Goal: Task Accomplishment & Management: Complete application form

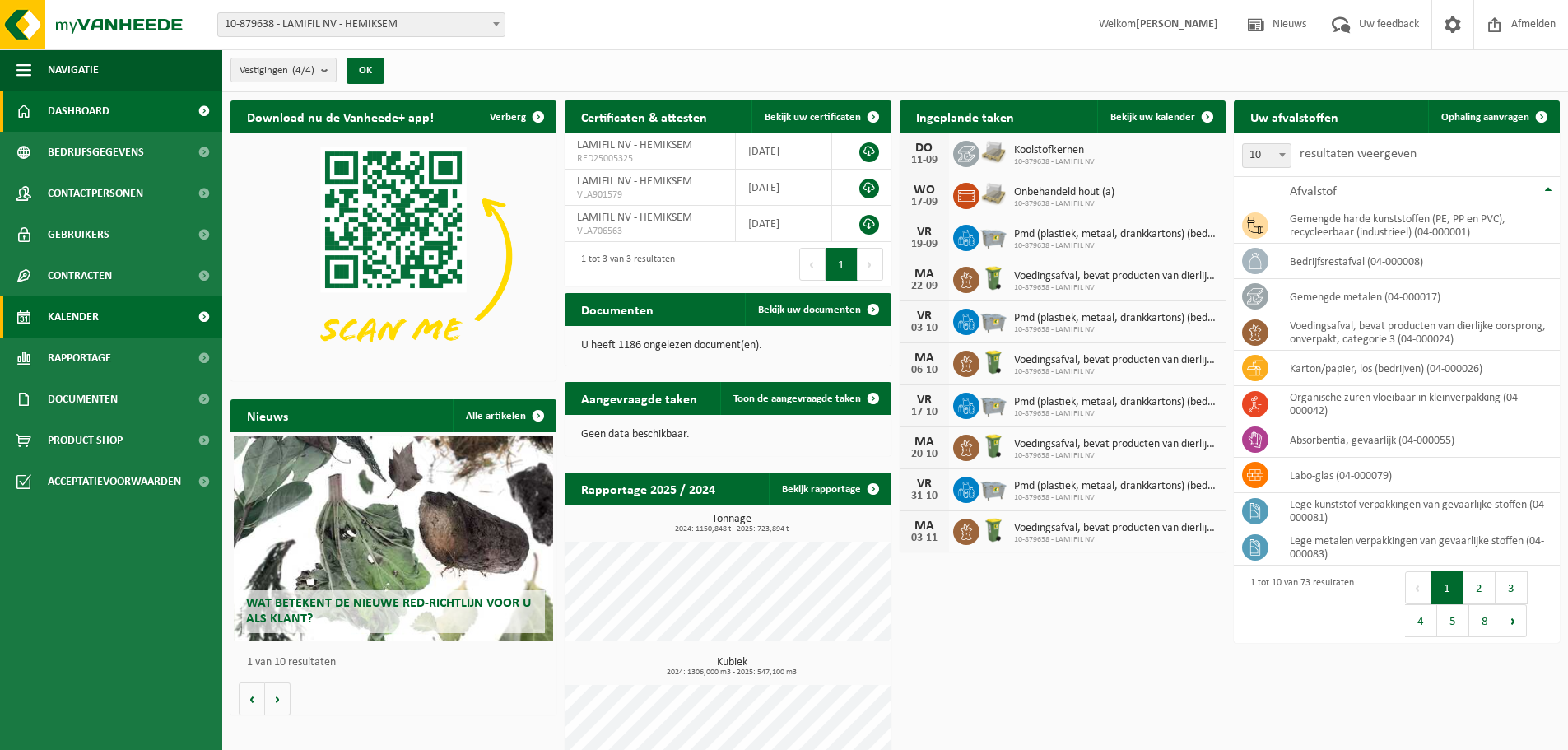
click at [106, 328] on link "Kalender" at bounding box center [110, 317] width 222 height 41
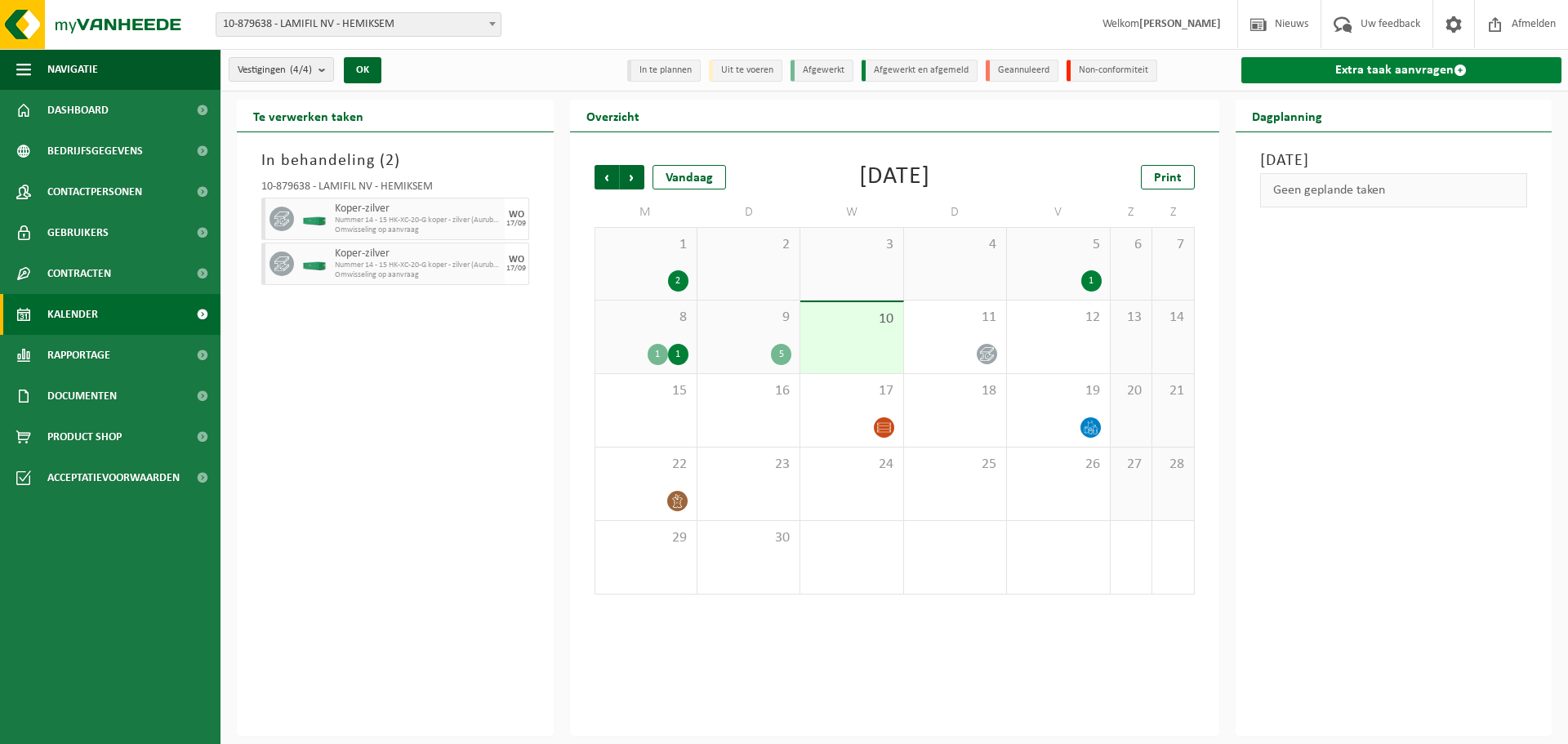
click at [1440, 68] on link "Extra taak aanvragen" at bounding box center [1402, 71] width 321 height 26
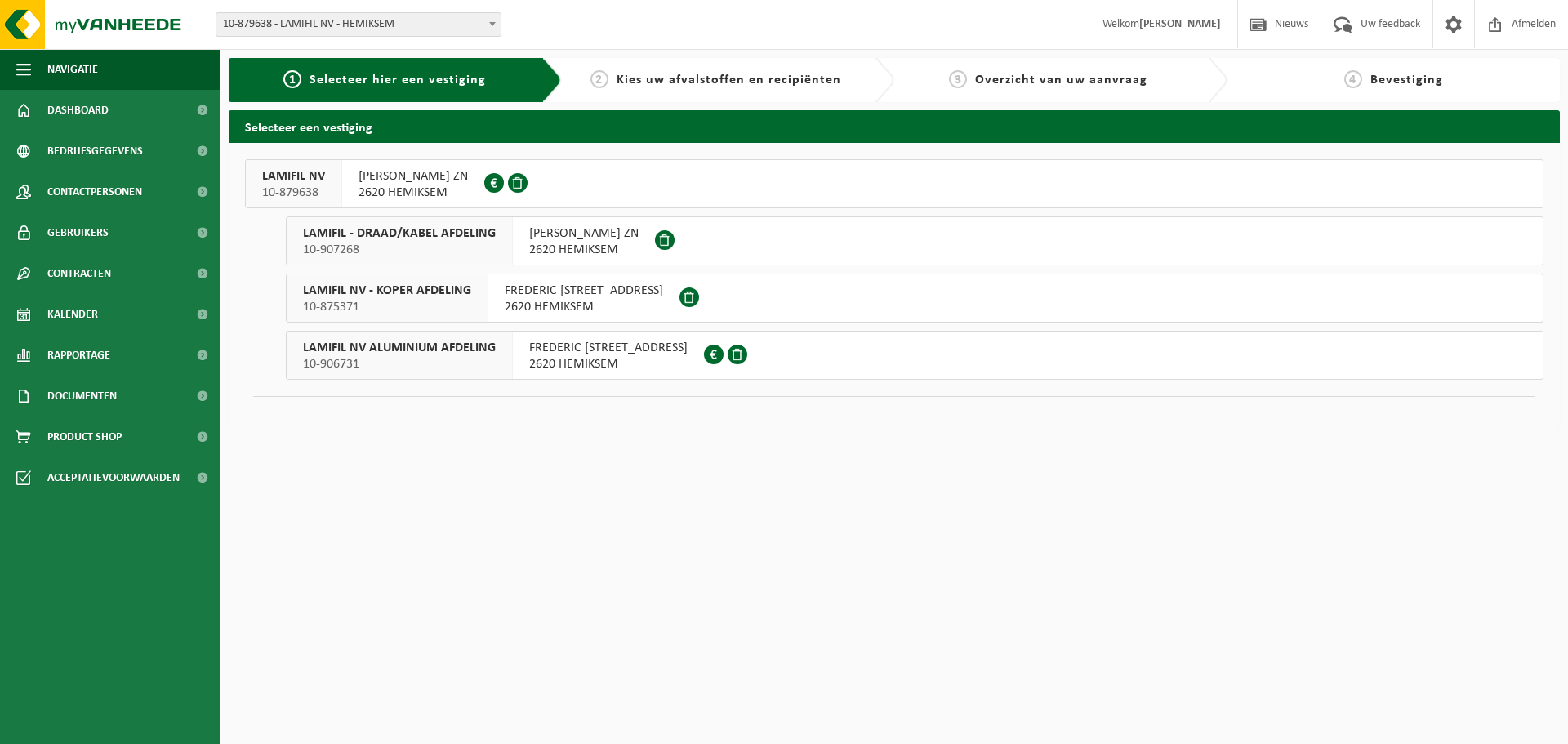
click at [272, 186] on span "10-879638" at bounding box center [293, 193] width 63 height 17
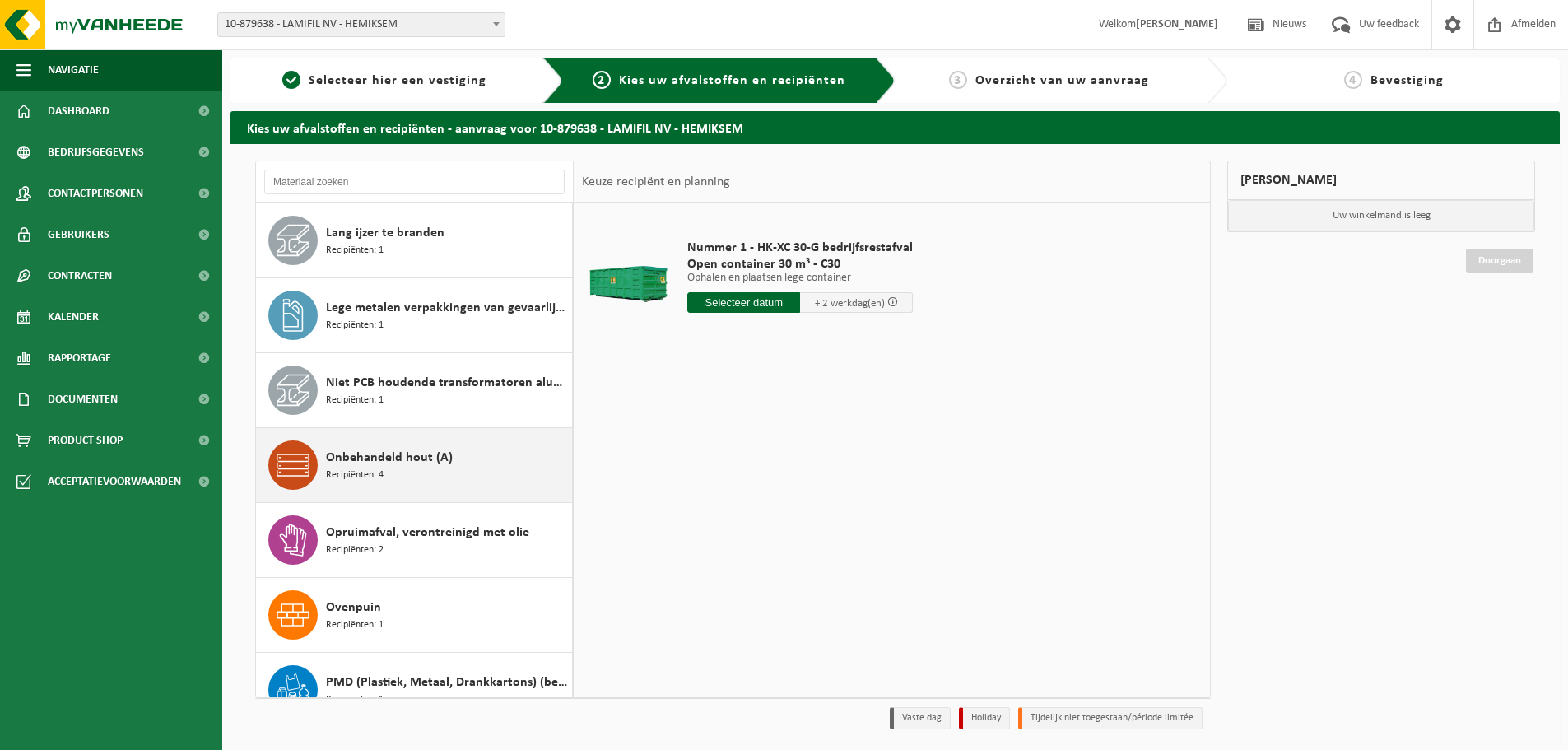
click at [432, 451] on span "Onbehandeld hout (A)" at bounding box center [388, 457] width 126 height 20
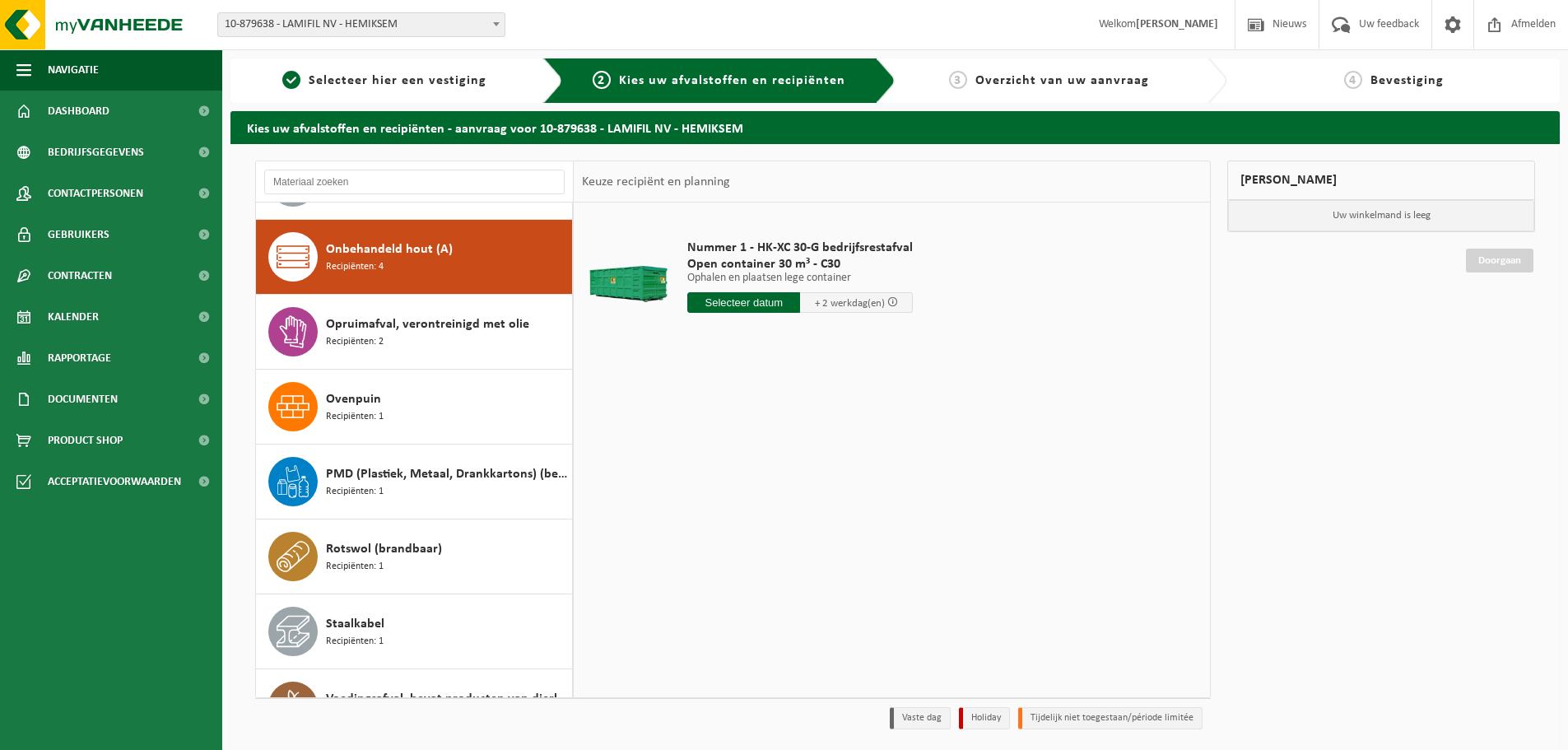
scroll to position [1049, 0]
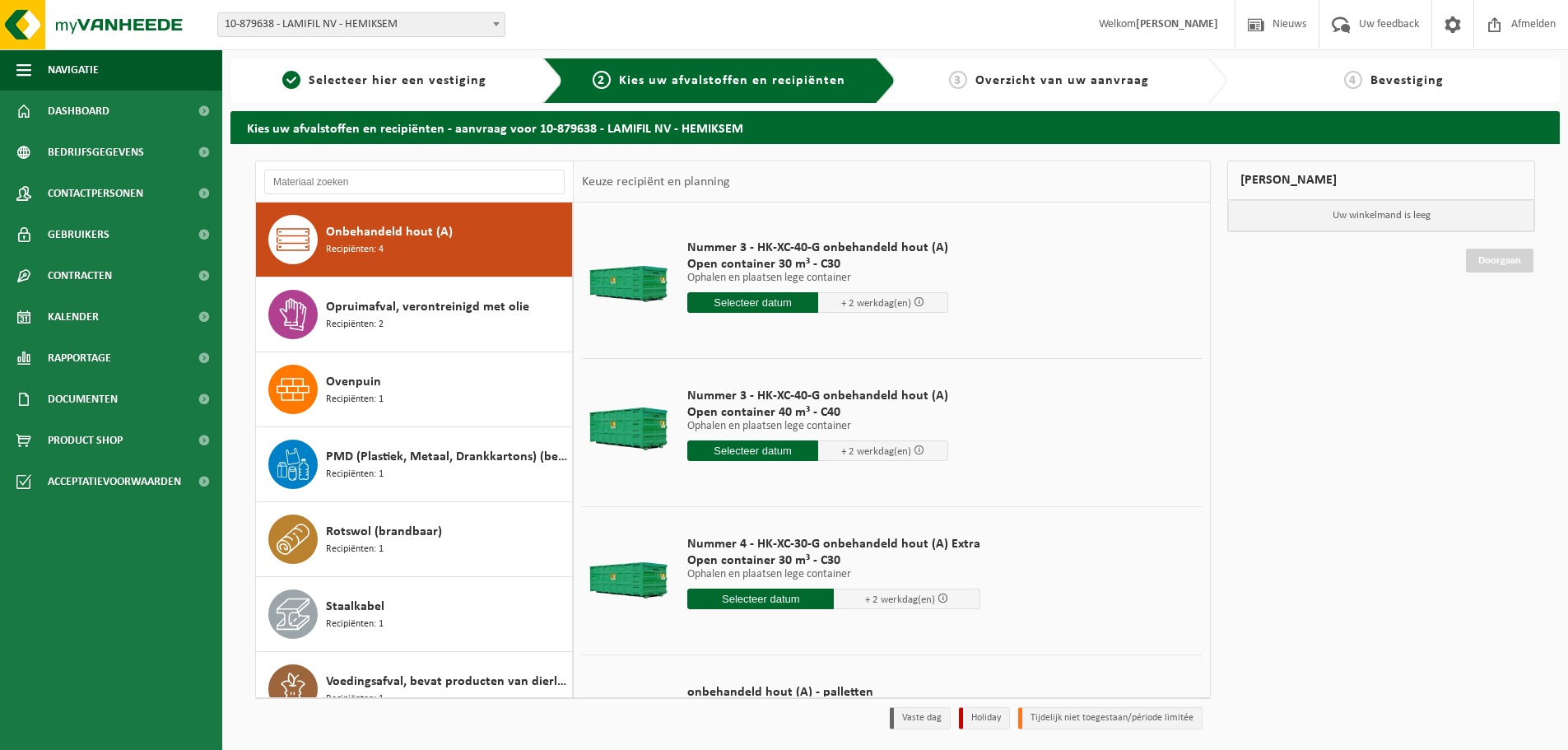
click at [759, 308] on input "text" at bounding box center [753, 302] width 131 height 21
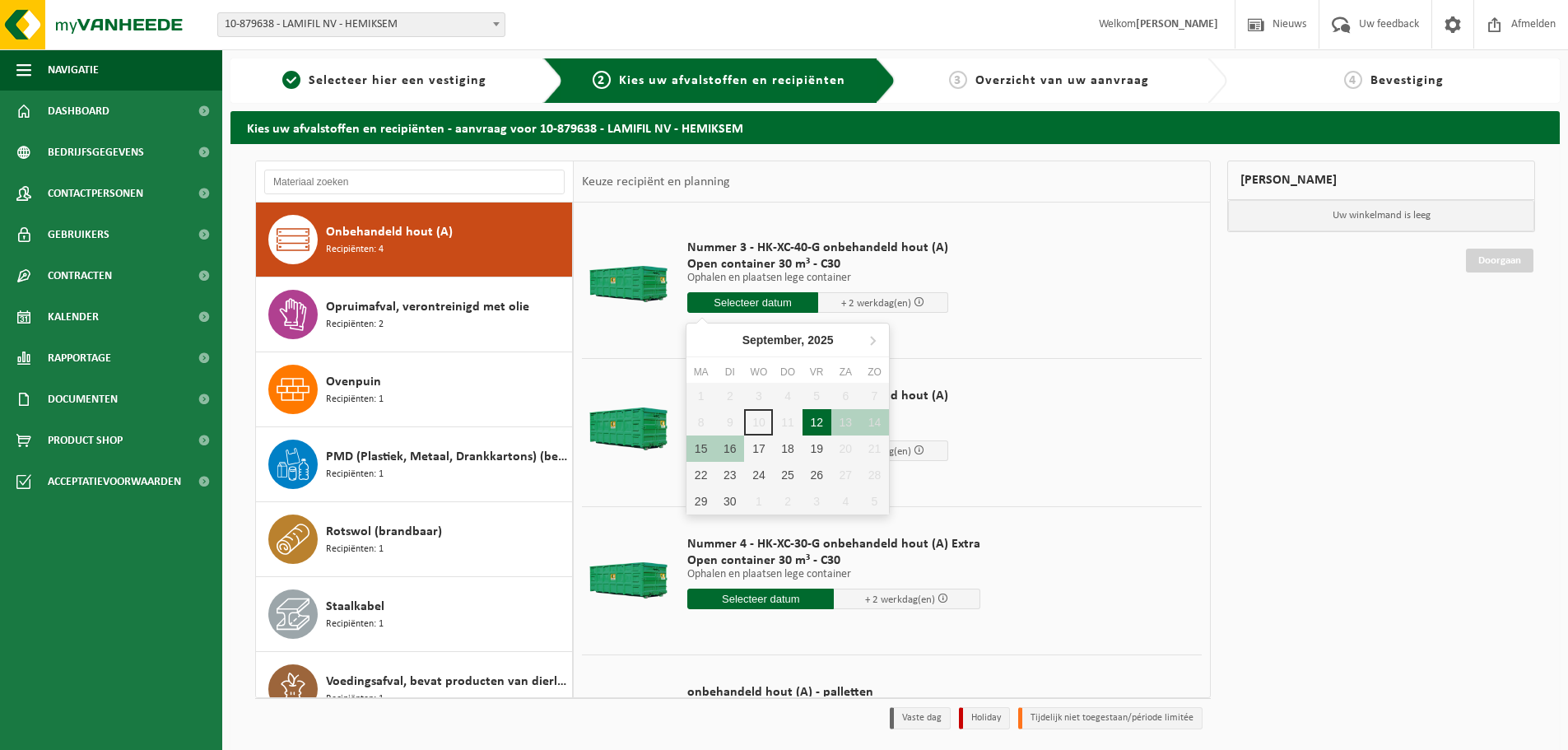
click at [805, 422] on div "12" at bounding box center [816, 422] width 29 height 26
type input "Van 2025-09-12"
type input "2025-09-12"
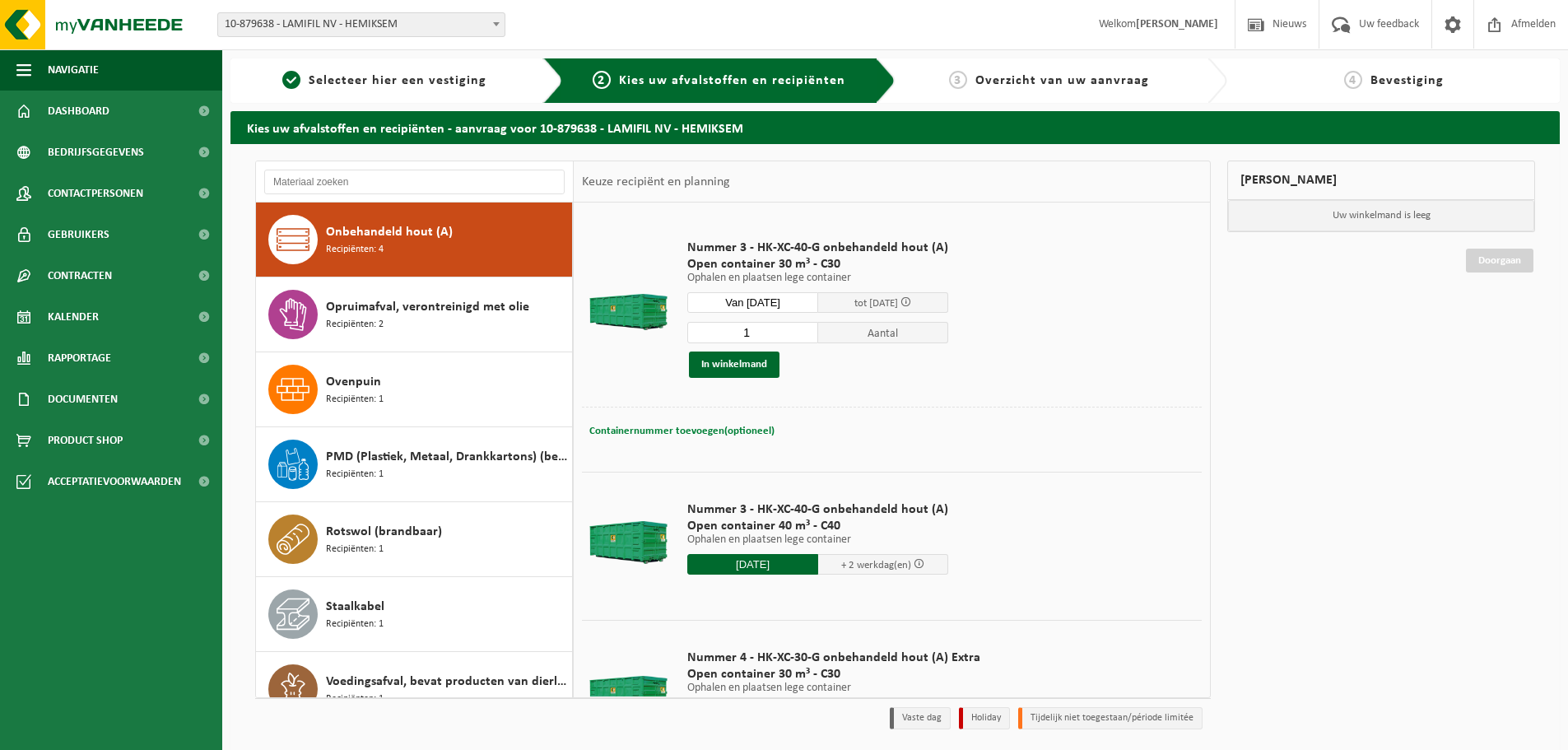
click at [681, 434] on span "Containernummer toevoegen(optioneel)" at bounding box center [682, 431] width 185 height 10
type input "C30/1229"
click at [736, 366] on button "In winkelmand" at bounding box center [734, 365] width 91 height 26
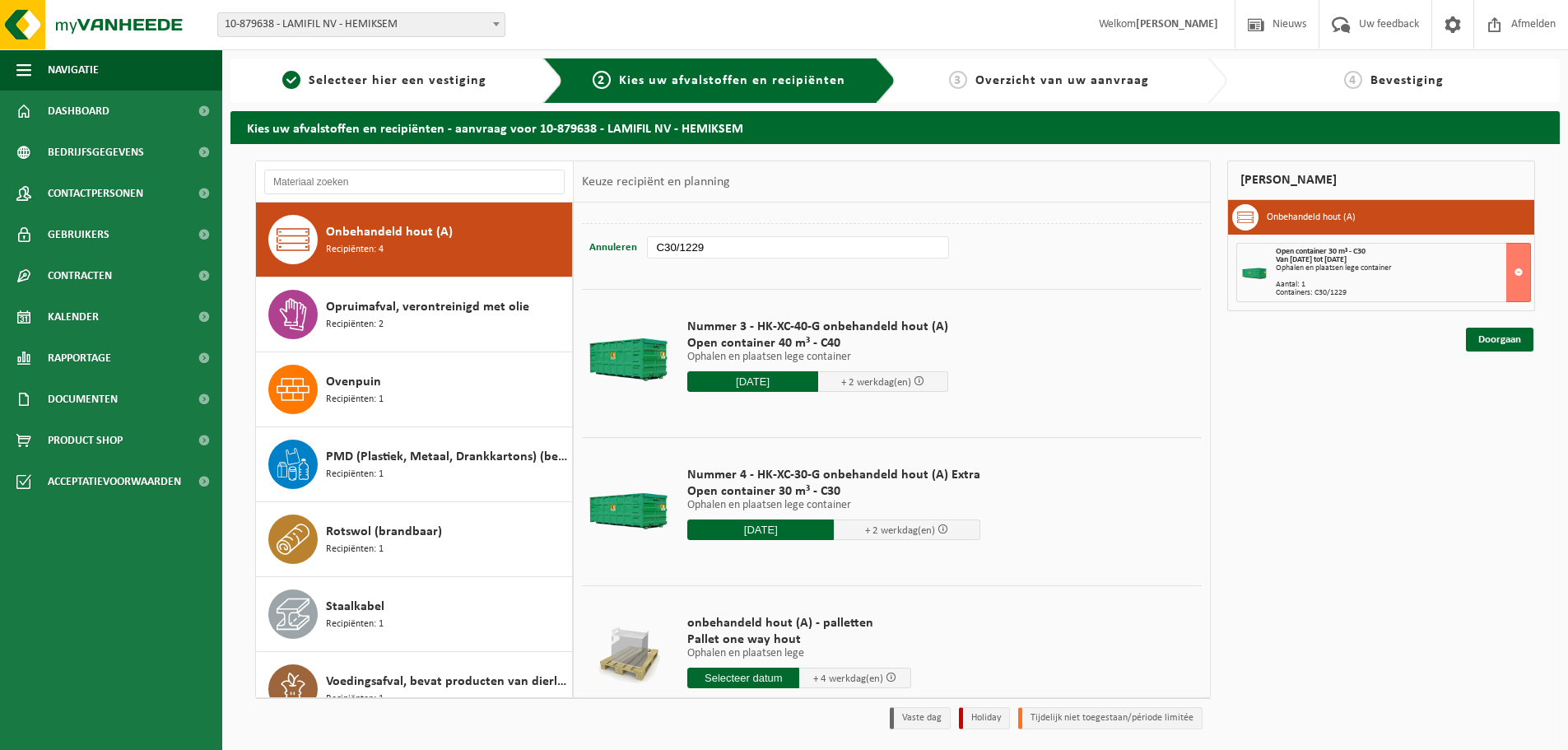
scroll to position [228, 0]
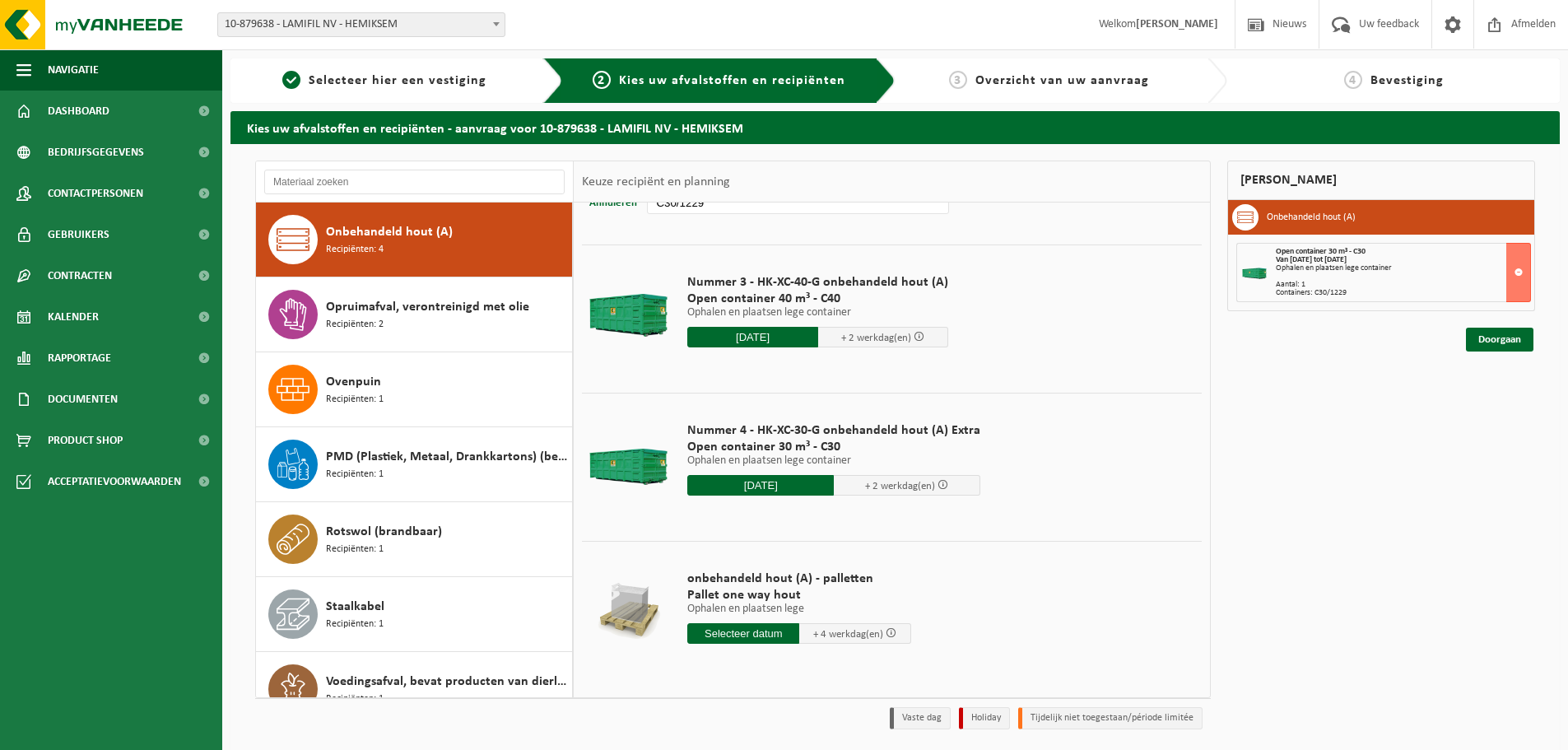
click at [761, 485] on input "2025-09-12" at bounding box center [760, 485] width 147 height 21
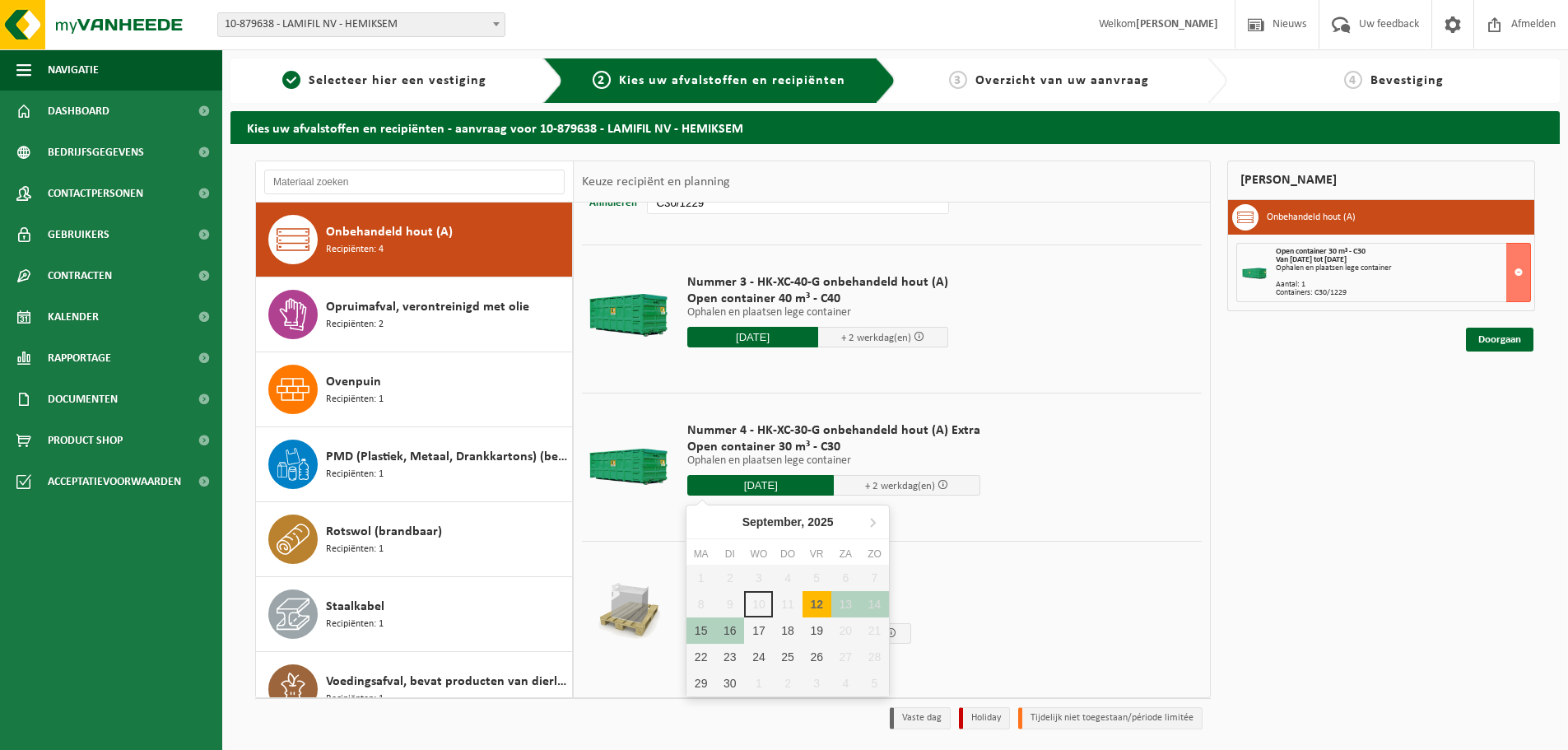
click at [823, 604] on div "12" at bounding box center [816, 604] width 29 height 26
click at [807, 597] on div "12" at bounding box center [816, 604] width 29 height 26
type input "Van 2025-09-12"
type input "2025-09-12"
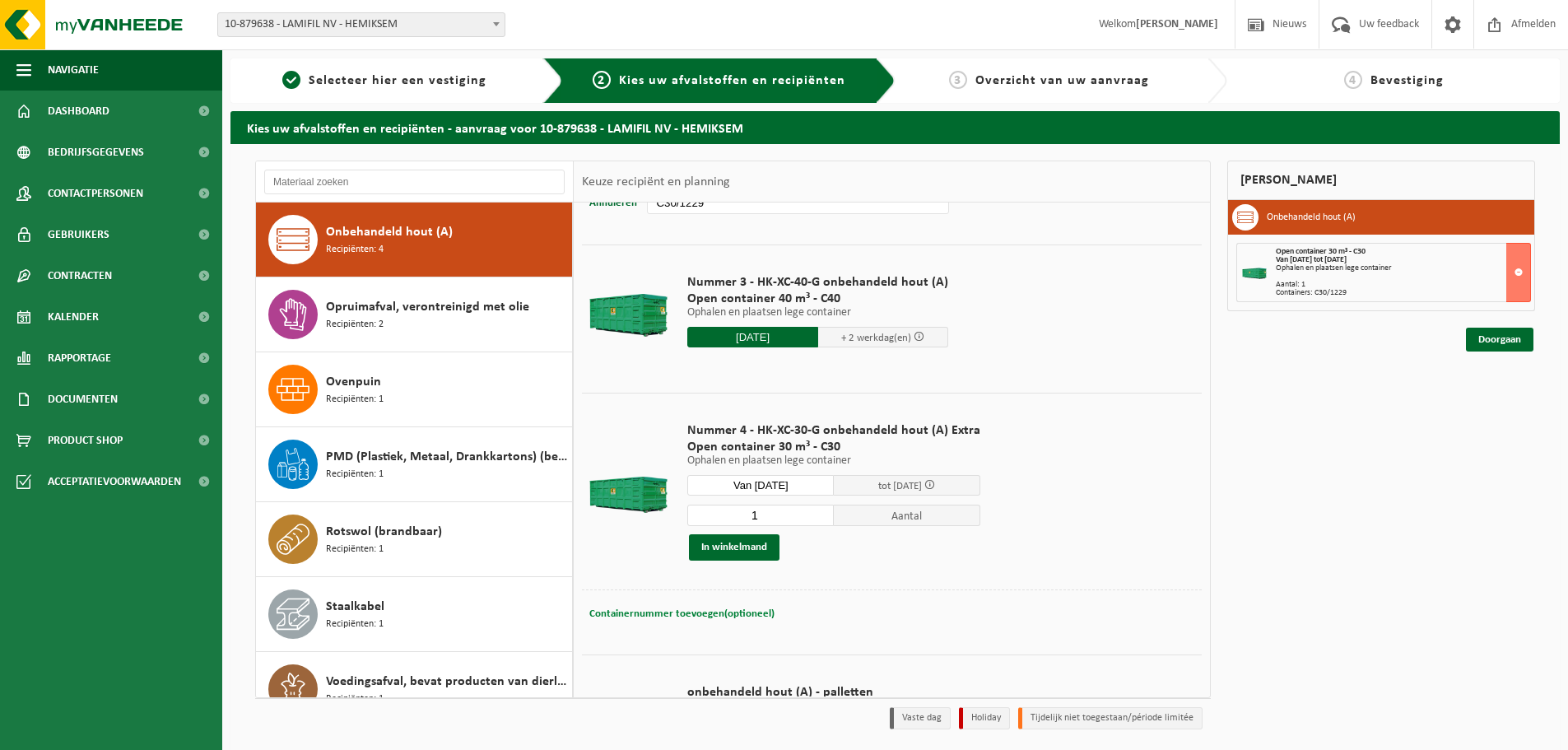
click at [707, 617] on span "Containernummer toevoegen(optioneel)" at bounding box center [682, 613] width 185 height 10
type input "C30/463"
click at [768, 549] on button "In winkelmand" at bounding box center [734, 548] width 91 height 26
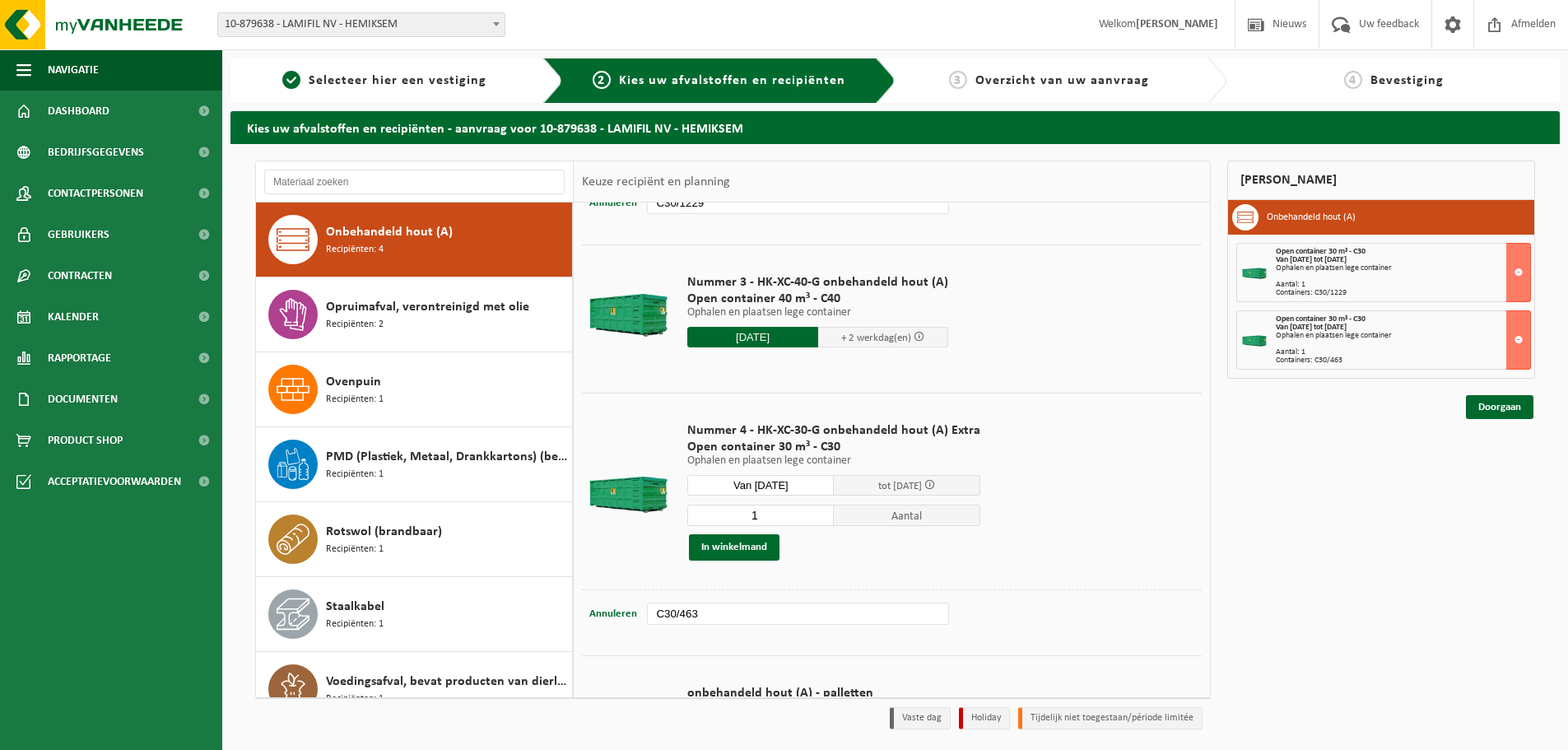
scroll to position [54, 0]
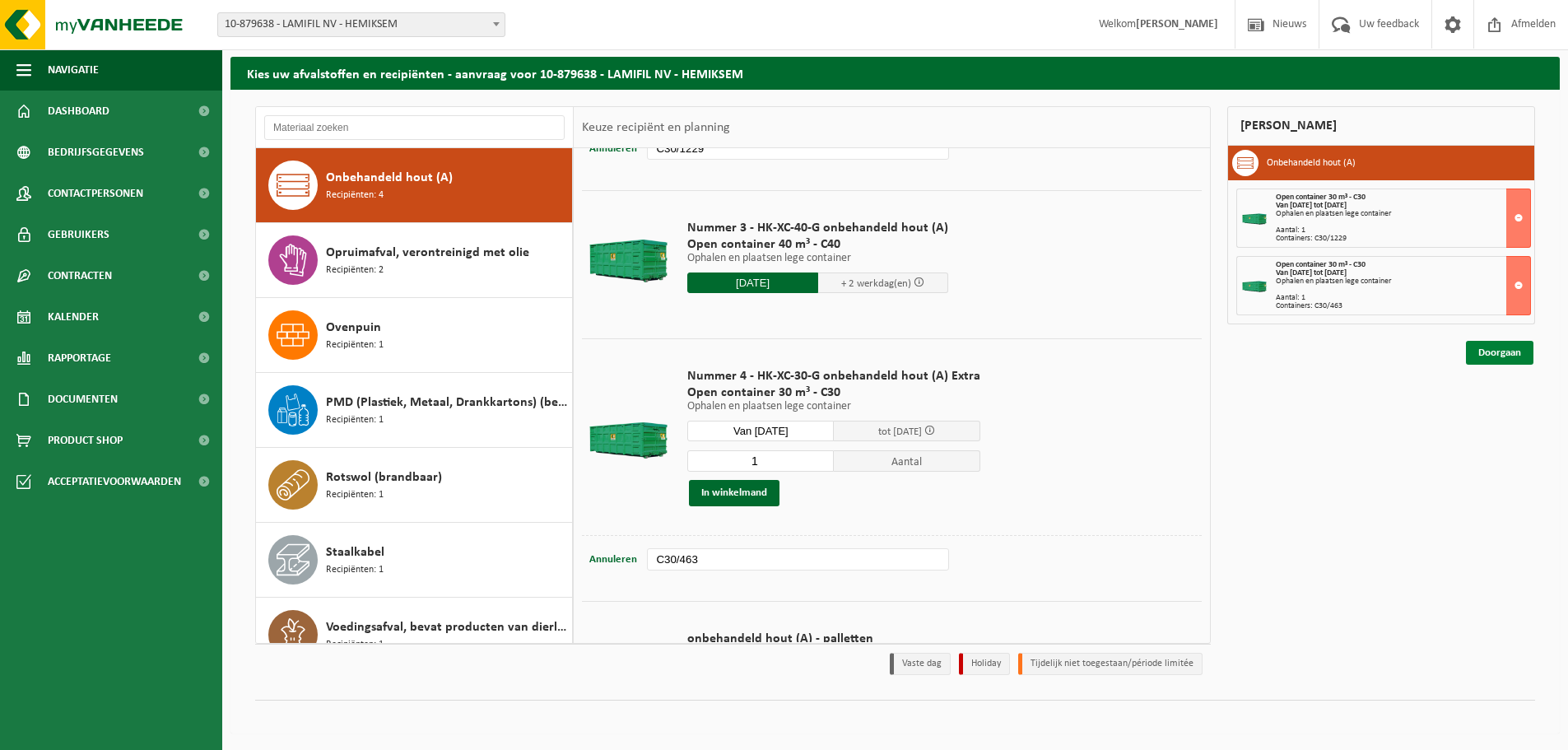
click at [1488, 357] on link "Doorgaan" at bounding box center [1500, 353] width 67 height 24
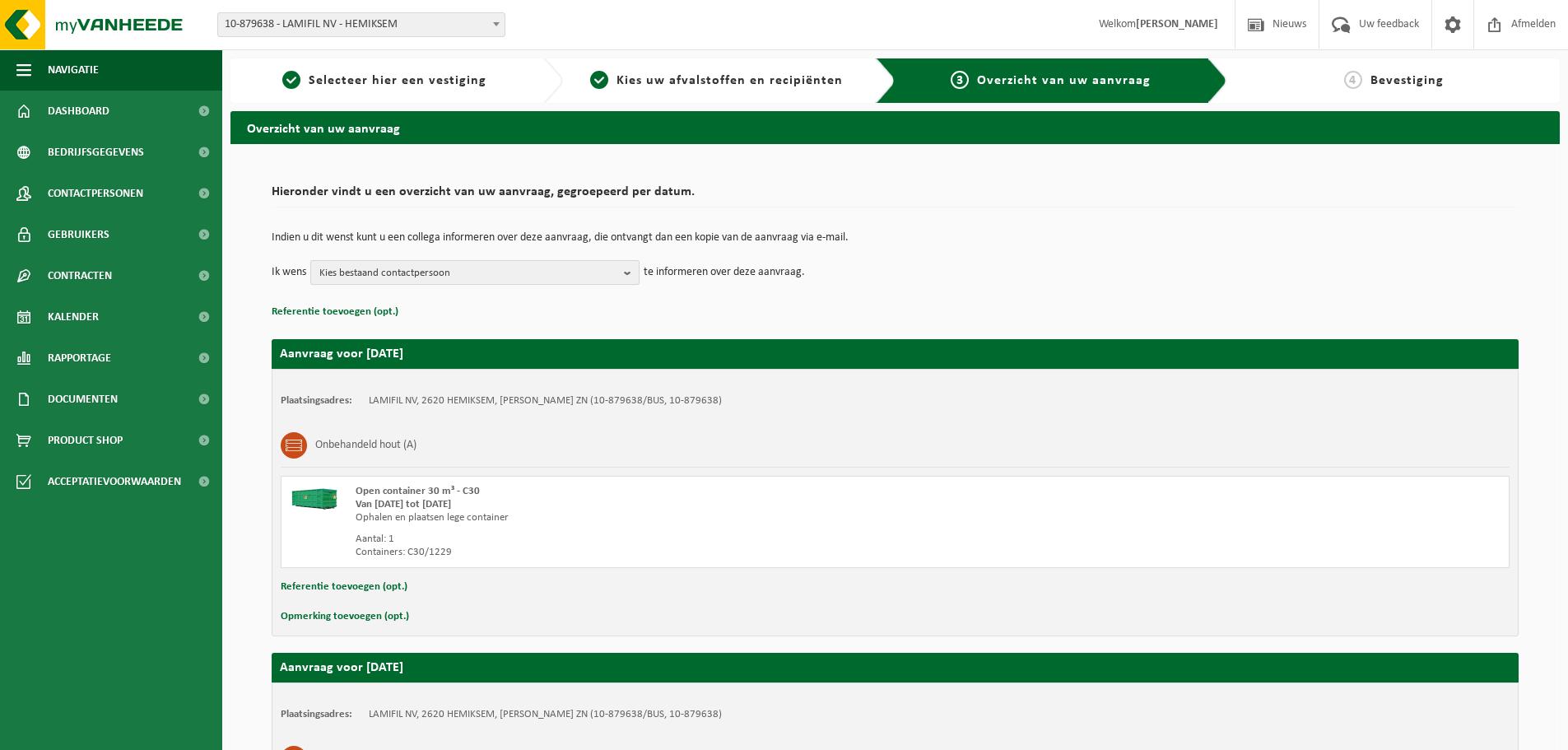
click at [623, 273] on button "Kies bestaand contactpersoon" at bounding box center [476, 272] width 330 height 24
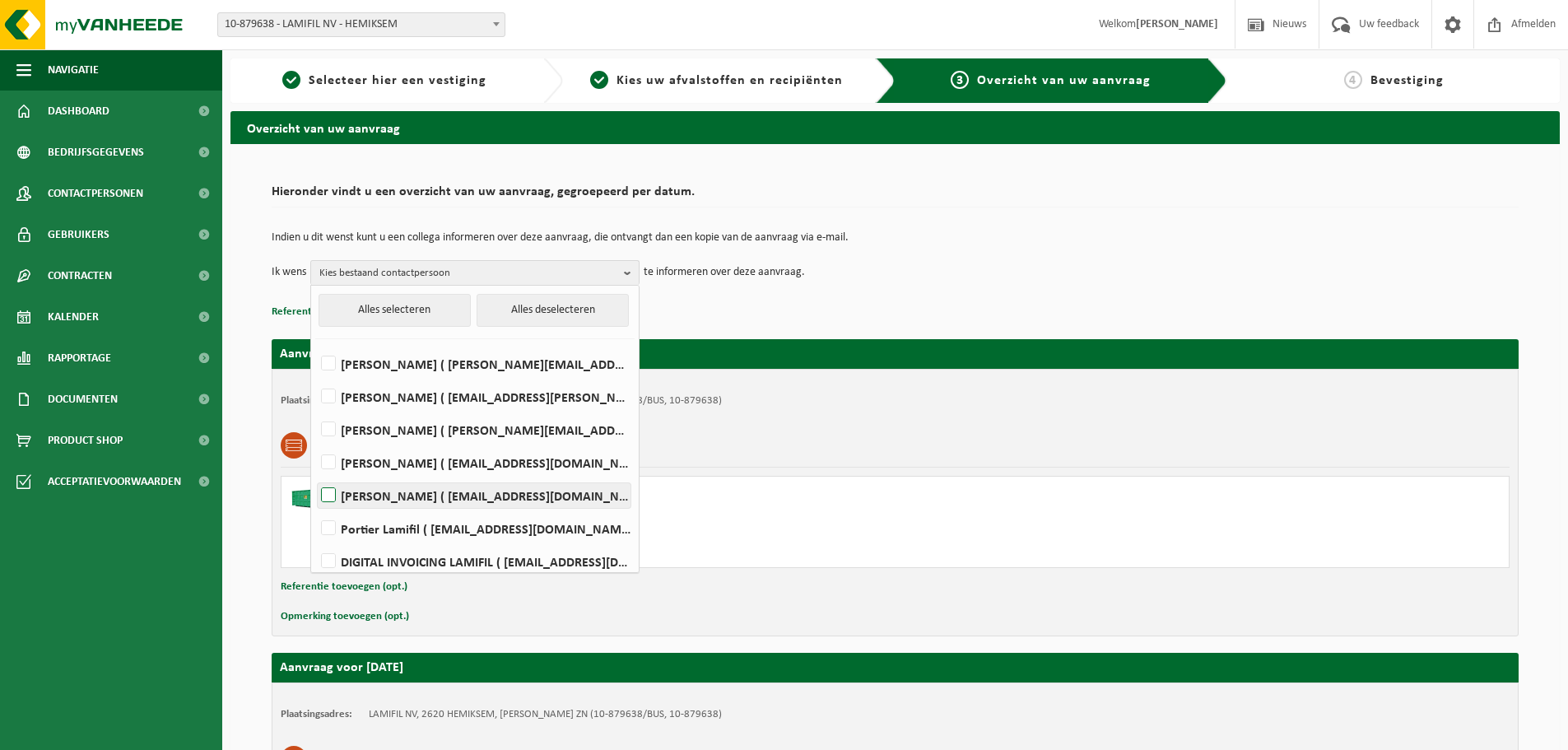
click at [401, 481] on li "Marc De Wijn ( marc.de.wijn@lamifil.be )" at bounding box center [475, 491] width 319 height 33
click at [405, 458] on label "Laurens De Vos ( laurens.devos@lamifil.be )" at bounding box center [474, 463] width 313 height 24
click at [315, 442] on input "Laurens De Vos ( laurens.devos@lamifil.be )" at bounding box center [315, 441] width 1 height 1
checkbox input "true"
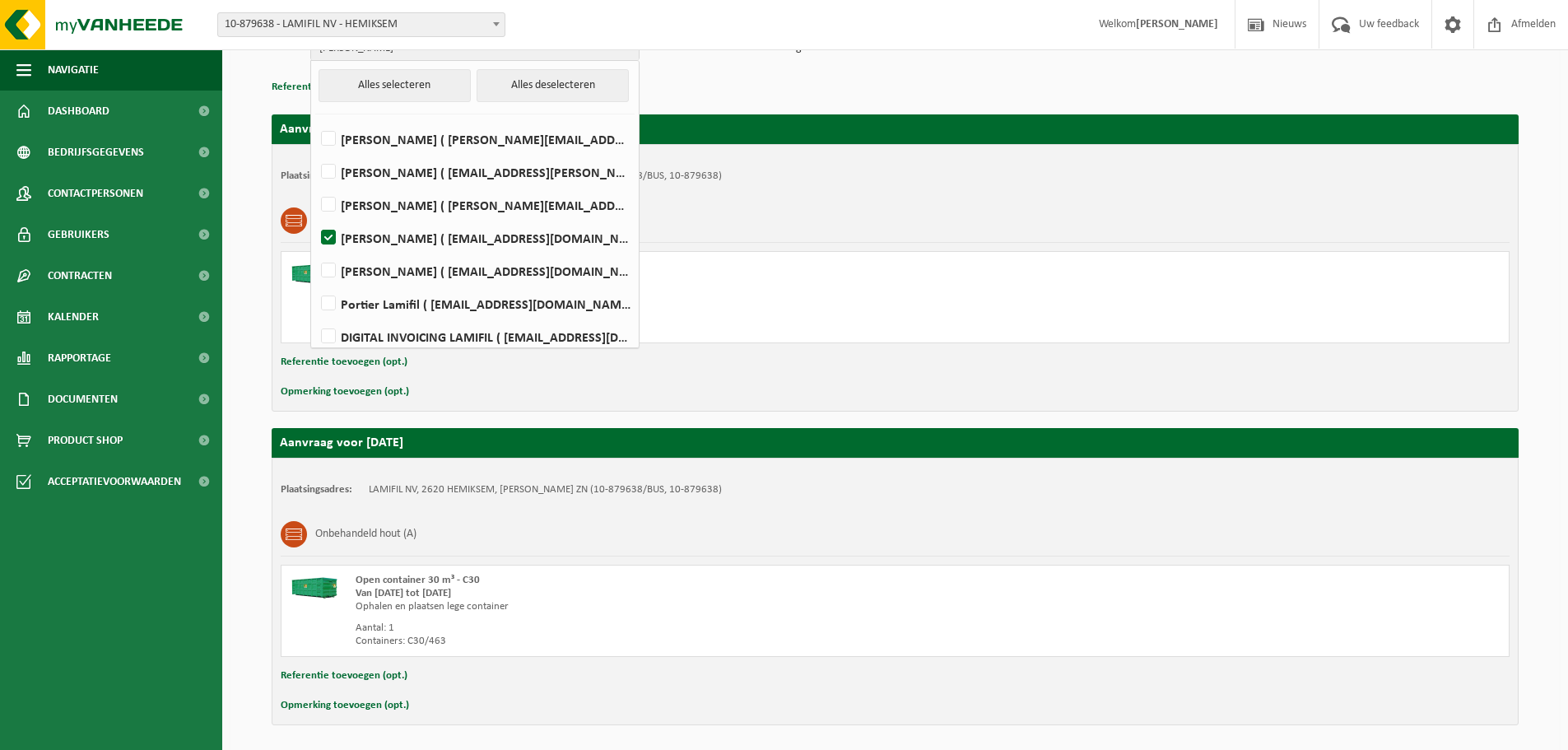
scroll to position [284, 0]
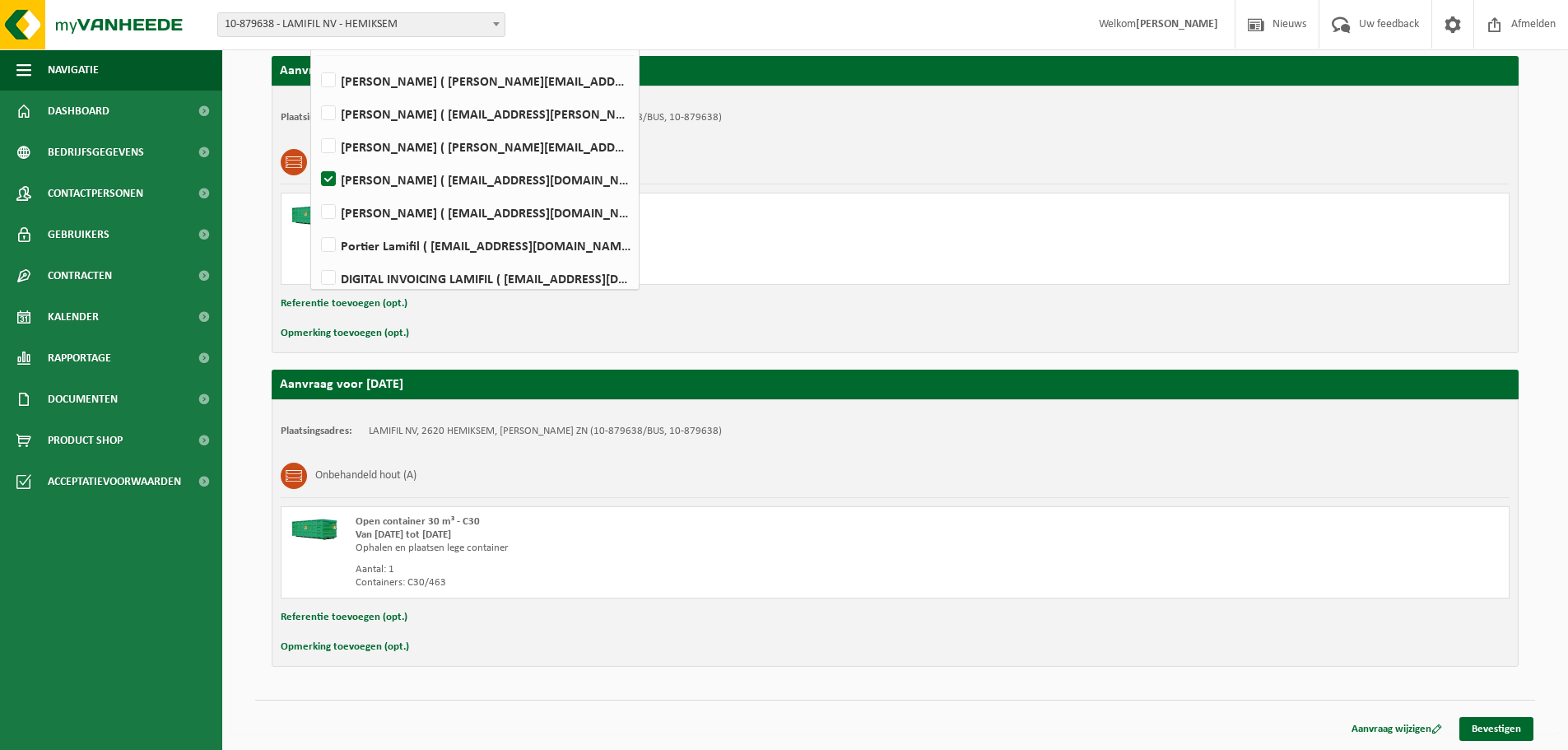
click at [1531, 634] on div "Hieronder vindt u een overzicht van uw aanvraag, gegroepeerd per datum. Indien …" at bounding box center [896, 280] width 1281 height 806
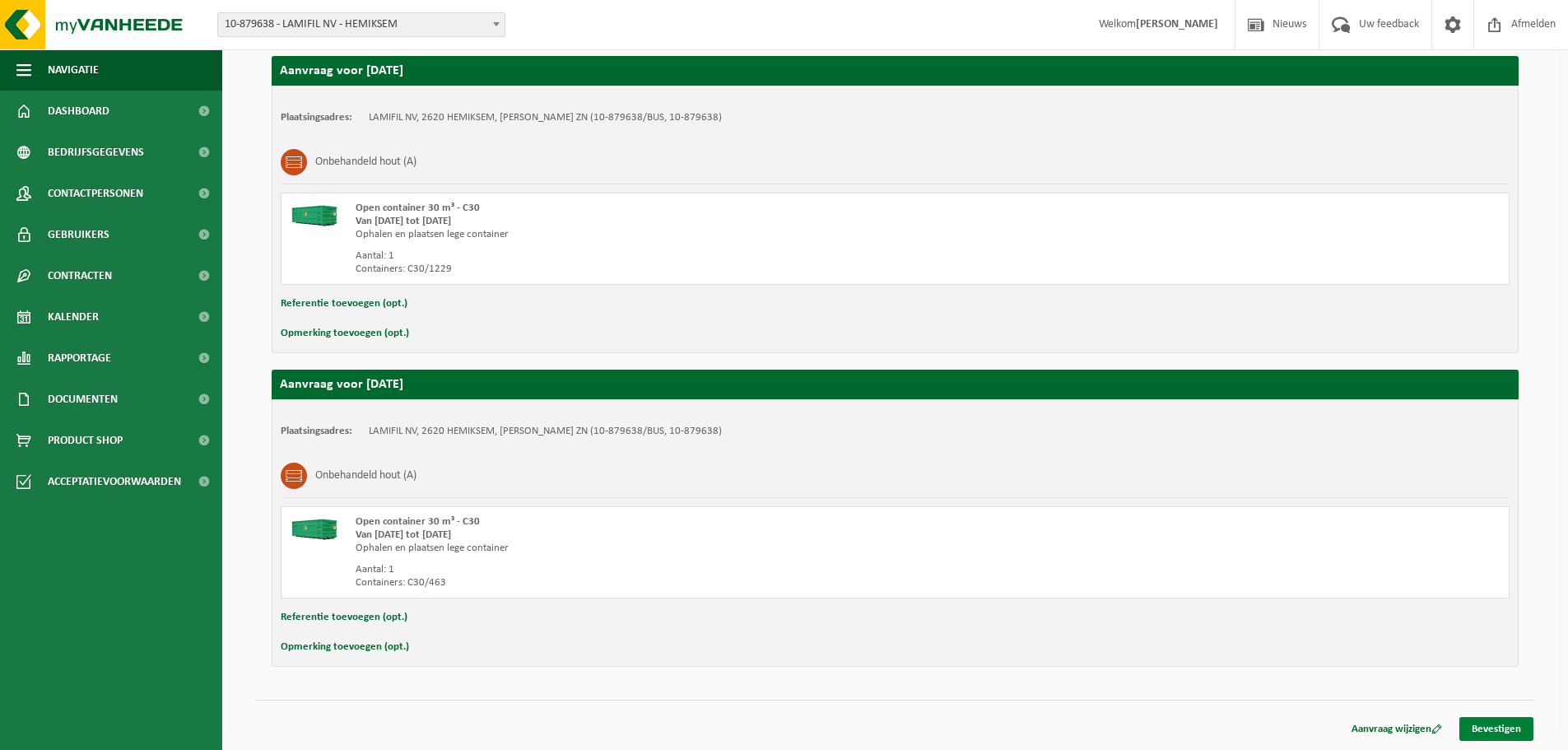
click at [1528, 731] on link "Bevestigen" at bounding box center [1496, 729] width 74 height 24
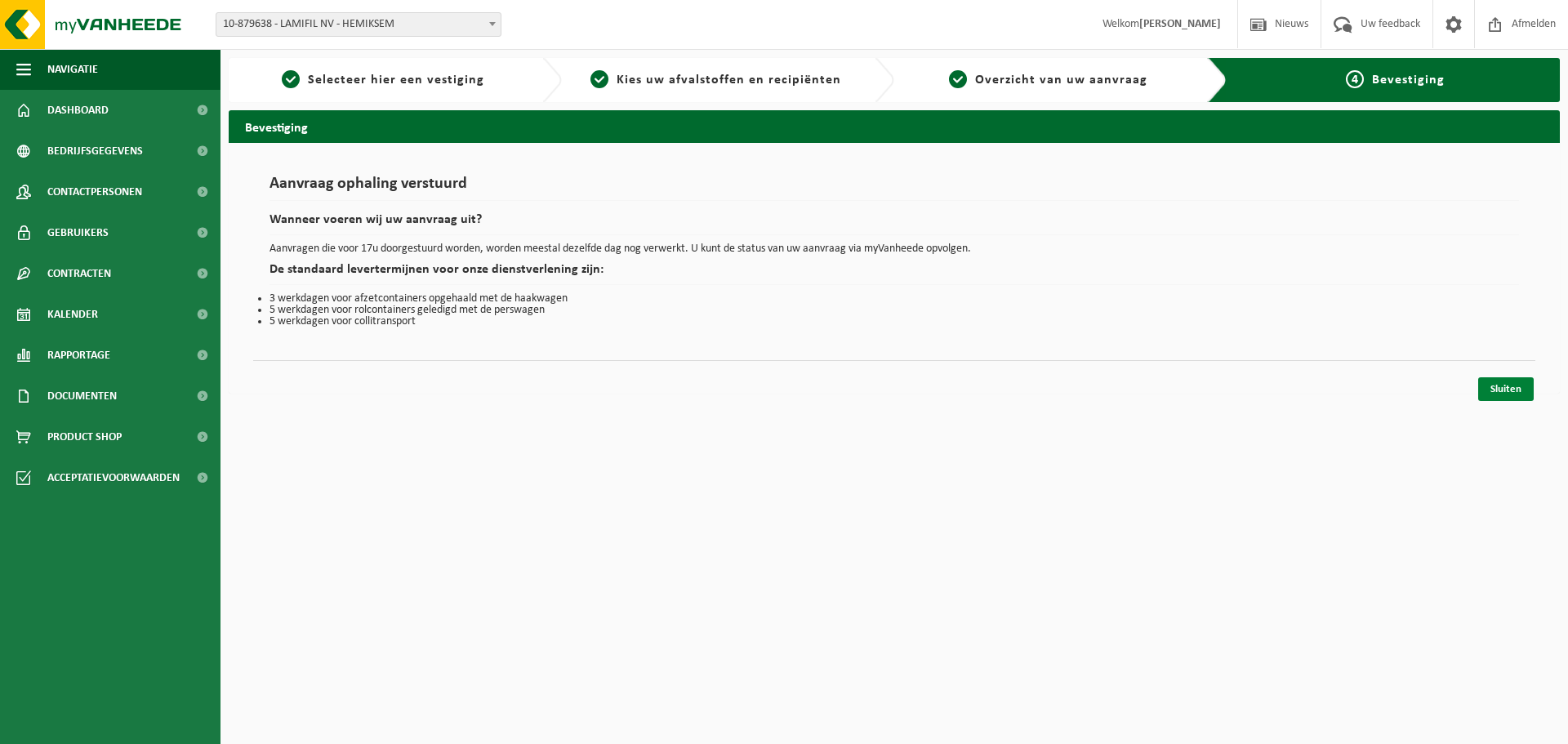
click at [1507, 397] on link "Sluiten" at bounding box center [1506, 389] width 56 height 24
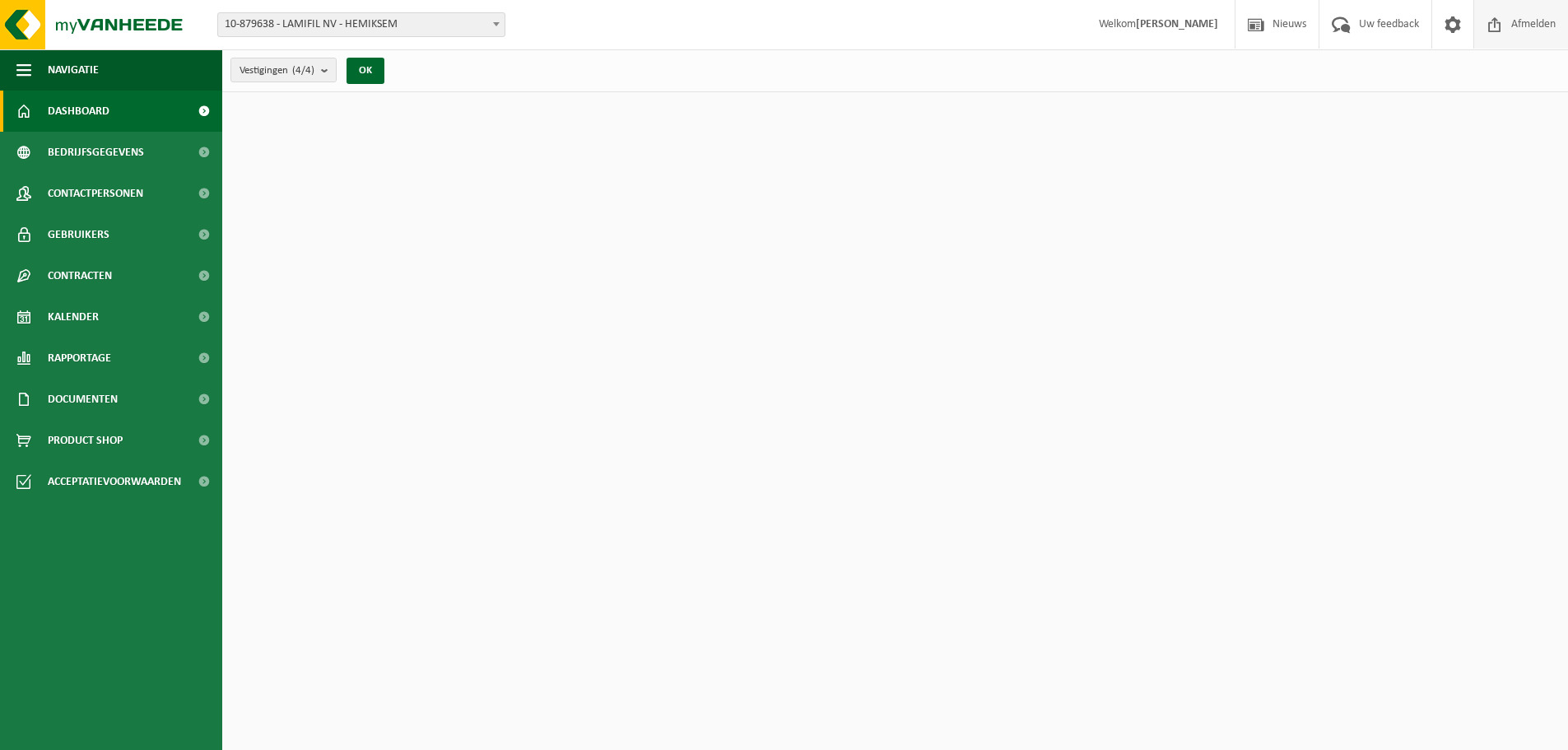
click at [1544, 36] on span "Afmelden" at bounding box center [1533, 24] width 52 height 49
